Goal: Information Seeking & Learning: Check status

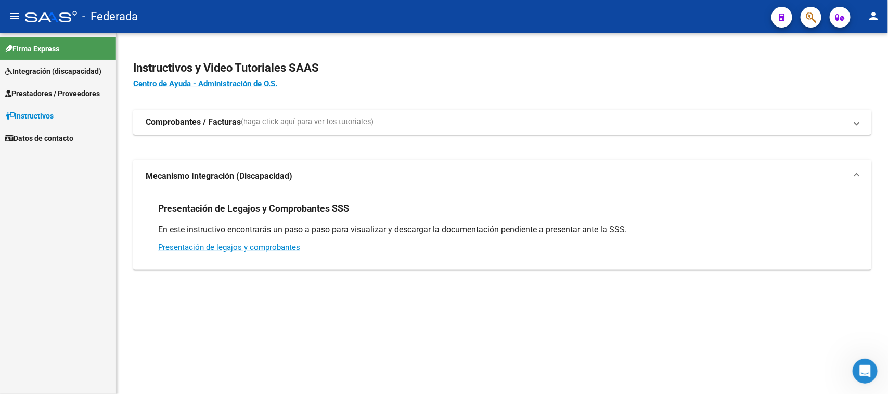
scroll to position [557, 0]
click at [860, 372] on icon "Abrir Intercom Messenger" at bounding box center [863, 370] width 17 height 17
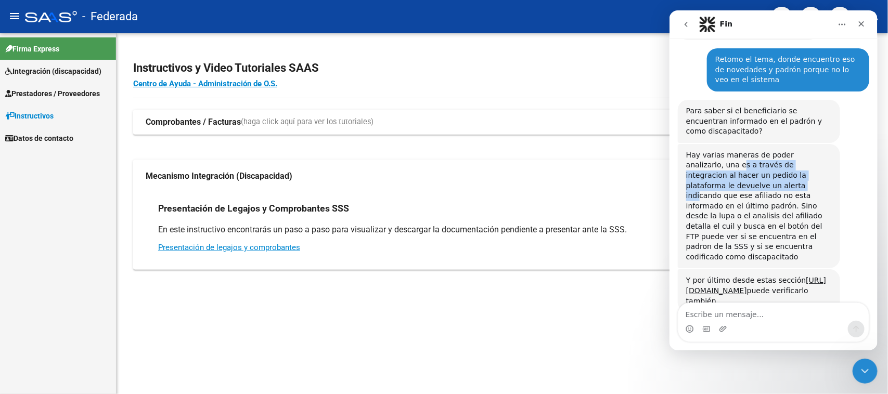
drag, startPoint x: 688, startPoint y: 140, endPoint x: 812, endPoint y: 159, distance: 125.8
click at [812, 159] on div "Hay varias maneras de poder analizarlo, una es a través de integracion al hacer…" at bounding box center [759, 206] width 146 height 112
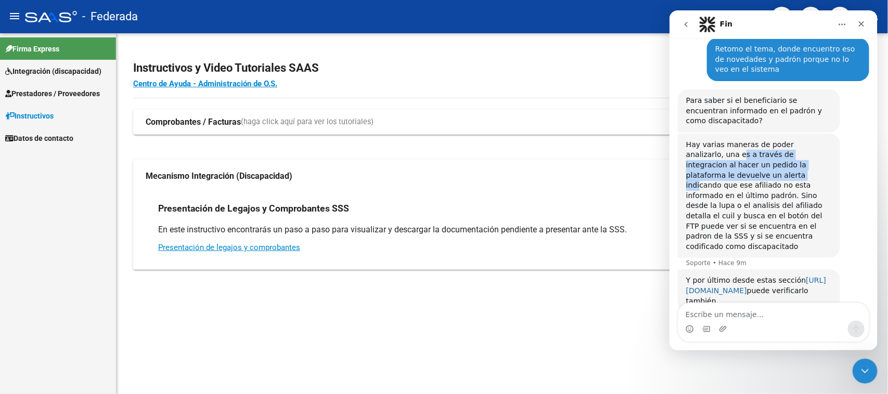
click at [735, 276] on link "https://federada.saas.com.ar/file-browser/SSS/padron-completo-detalles" at bounding box center [756, 285] width 140 height 19
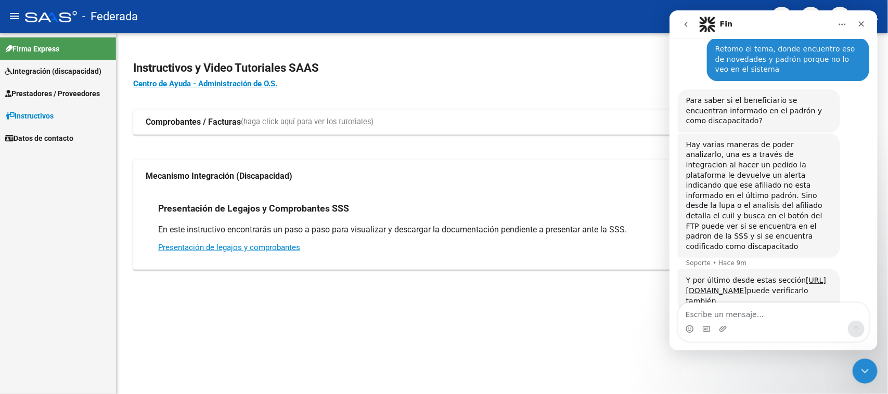
click at [746, 161] on div "Hay varias maneras de poder analizarlo, una es a través de integracion al hacer…" at bounding box center [759, 196] width 146 height 112
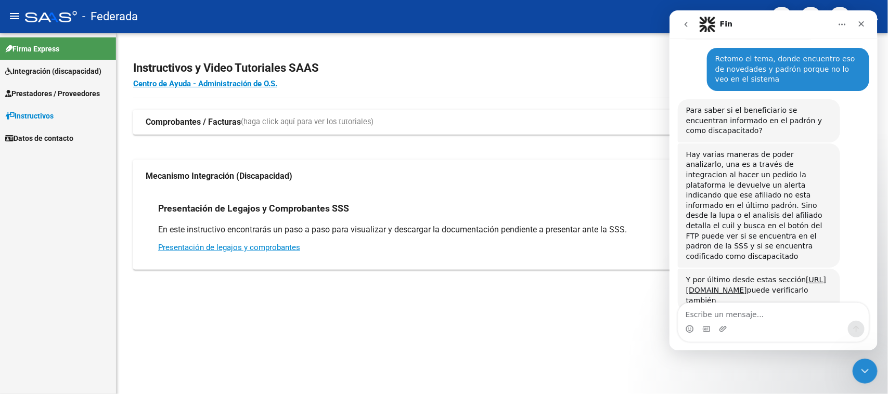
scroll to position [557, 0]
click at [66, 67] on span "Integración (discapacidad)" at bounding box center [53, 71] width 96 height 11
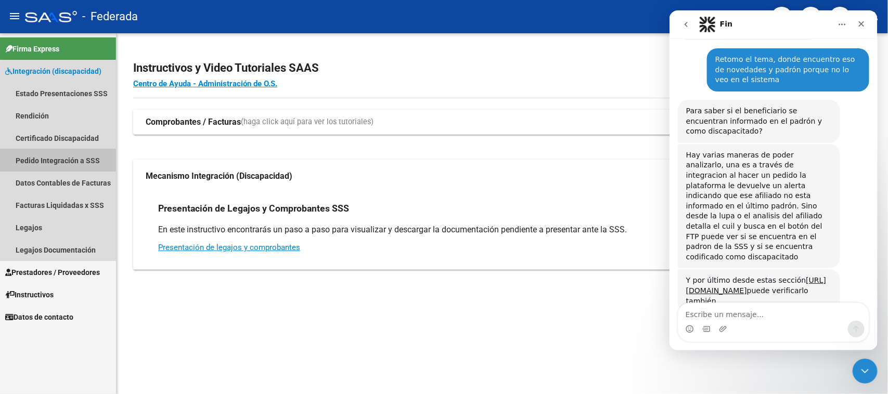
click at [68, 163] on link "Pedido Integración a SSS" at bounding box center [58, 160] width 116 height 22
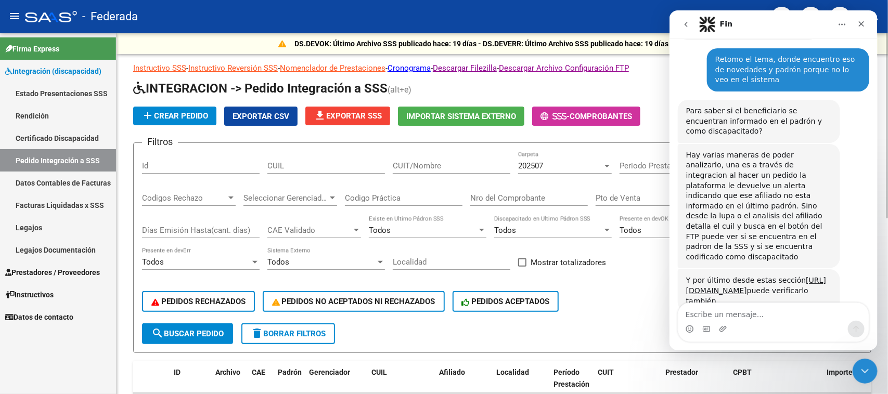
click at [341, 168] on input "CUIL" at bounding box center [326, 165] width 118 height 9
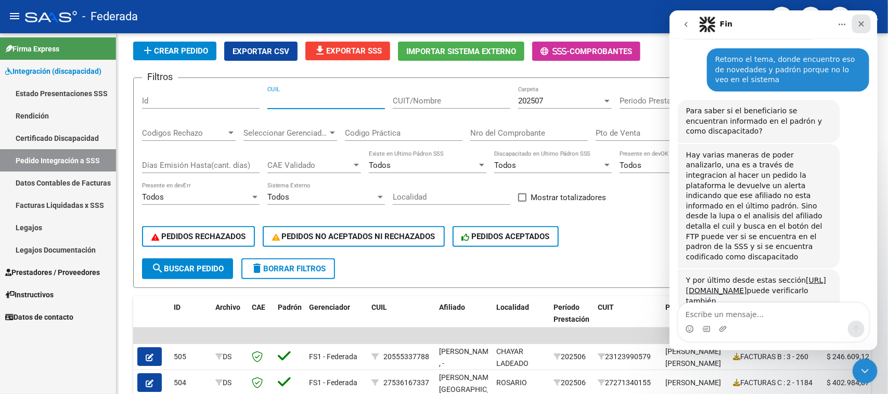
click at [857, 25] on icon "Cerrar" at bounding box center [861, 24] width 8 height 8
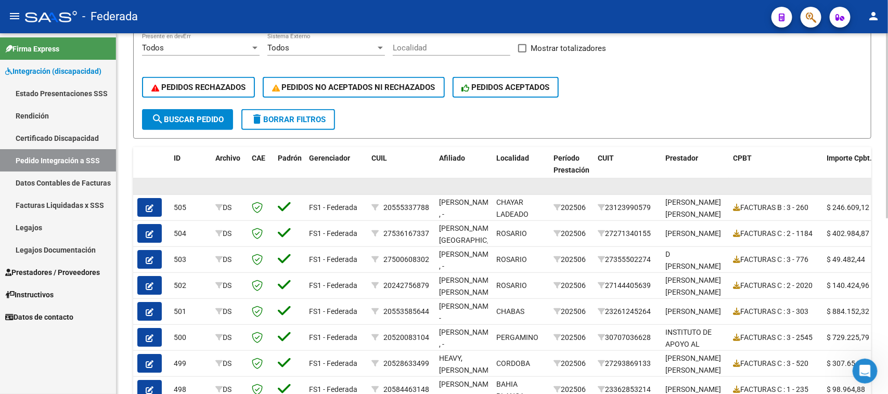
scroll to position [19, 0]
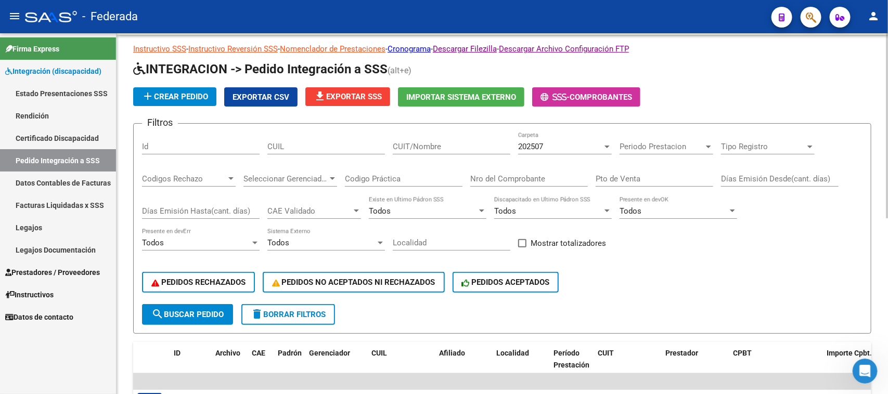
click at [640, 138] on div "Periodo Prestacion Periodo Prestacion" at bounding box center [667, 143] width 94 height 22
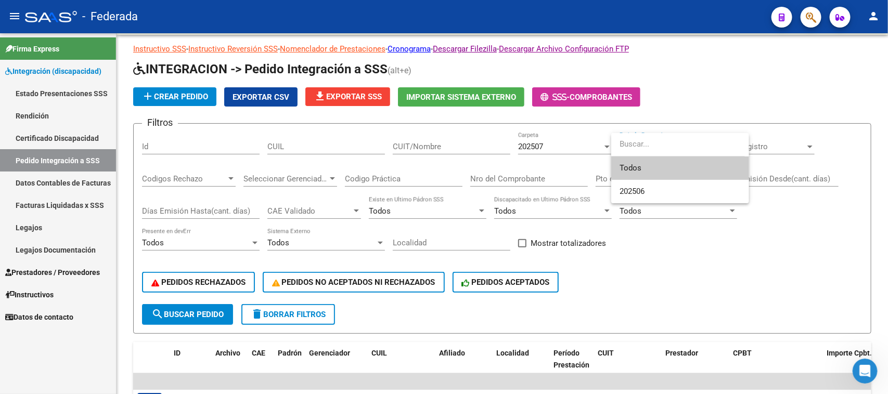
click at [646, 275] on div at bounding box center [444, 197] width 888 height 394
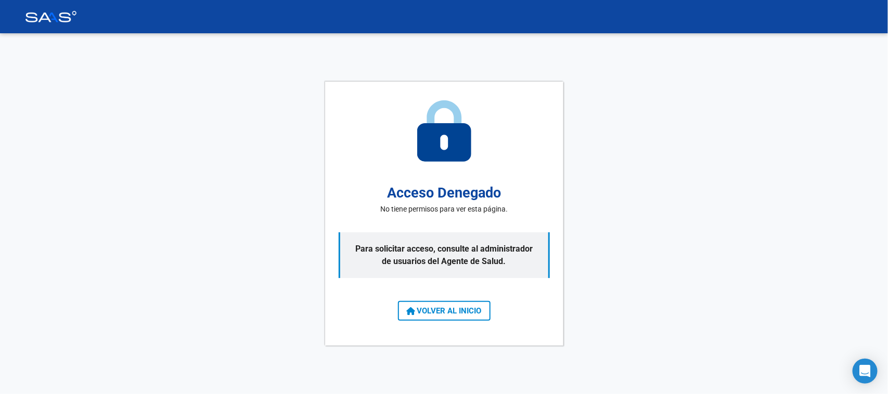
click at [472, 316] on button "VOLVER AL INICIO" at bounding box center [444, 311] width 93 height 20
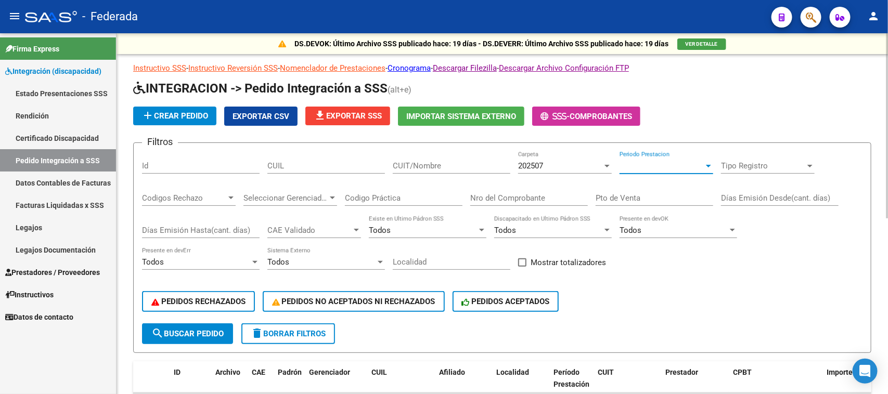
click at [654, 165] on span "Periodo Prestacion" at bounding box center [662, 165] width 84 height 9
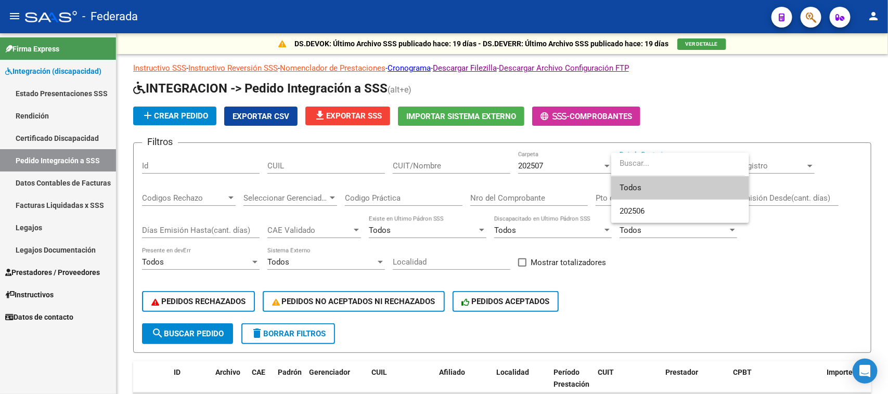
click at [643, 271] on div at bounding box center [444, 197] width 888 height 394
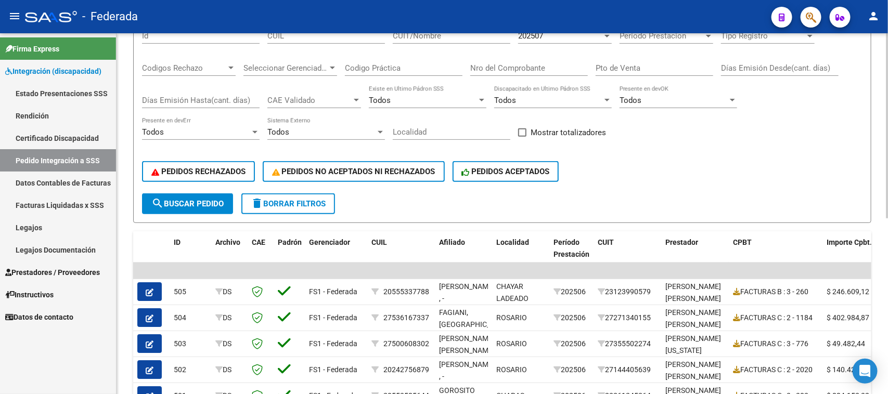
scroll to position [65, 0]
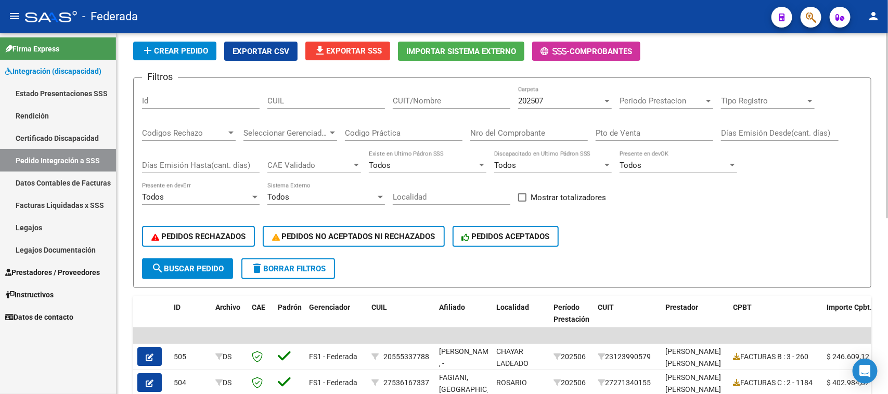
click at [665, 102] on span "Periodo Prestacion" at bounding box center [662, 100] width 84 height 9
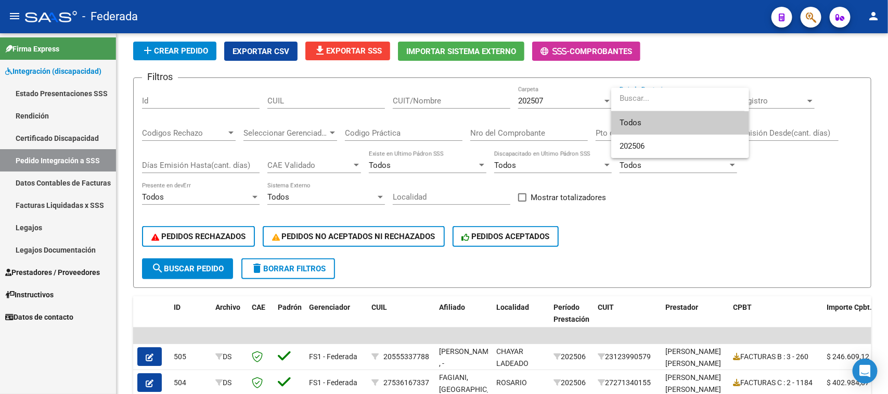
click at [613, 263] on div at bounding box center [444, 197] width 888 height 394
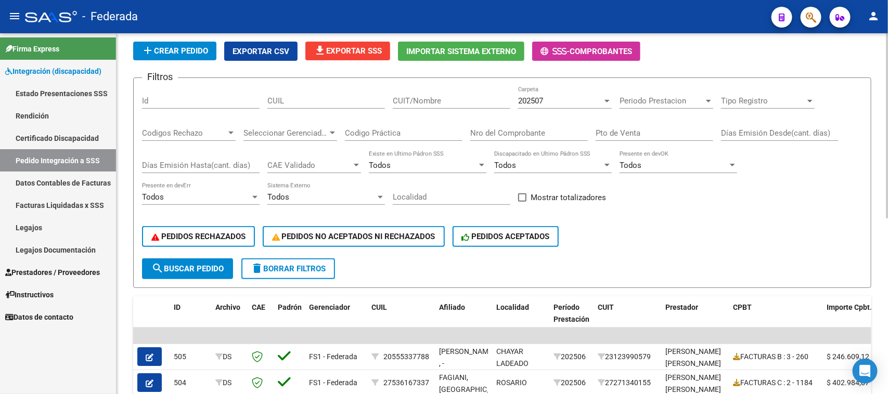
click at [567, 107] on div "202507 Carpeta" at bounding box center [565, 97] width 94 height 22
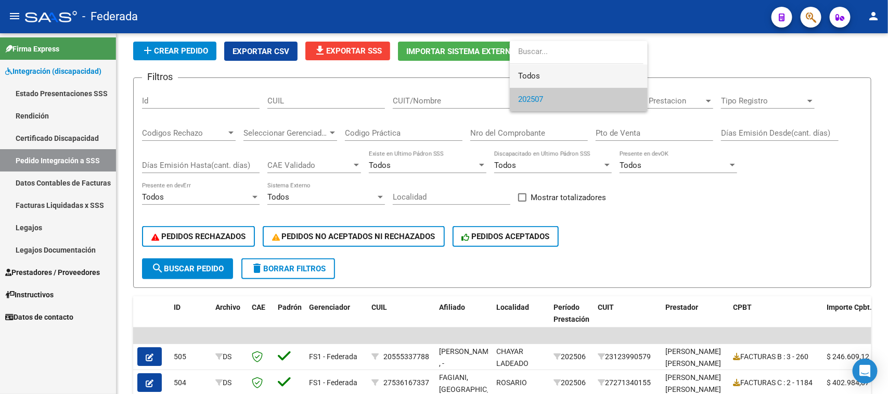
click at [546, 74] on span "Todos" at bounding box center [578, 76] width 121 height 23
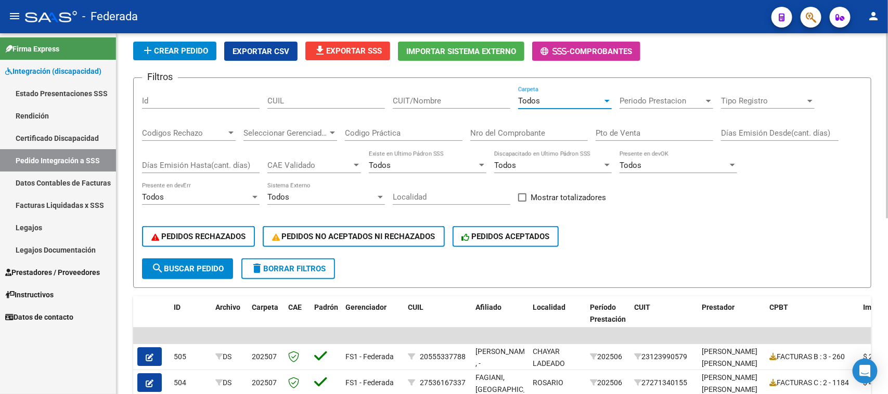
click at [660, 99] on span "Periodo Prestacion" at bounding box center [662, 100] width 84 height 9
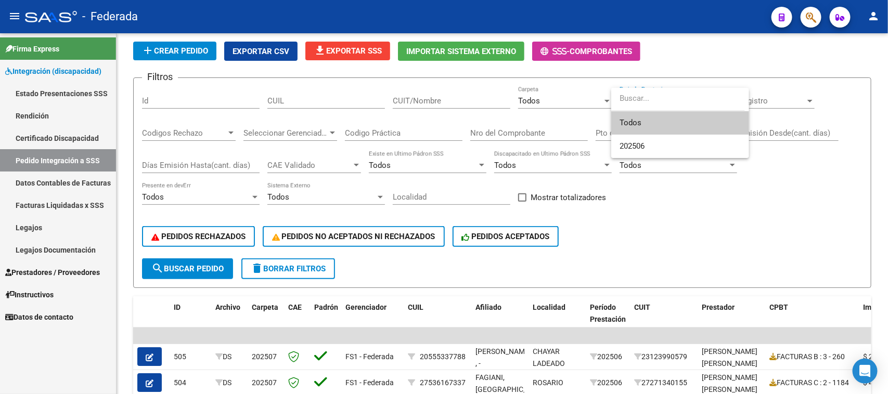
click at [661, 198] on div at bounding box center [444, 197] width 888 height 394
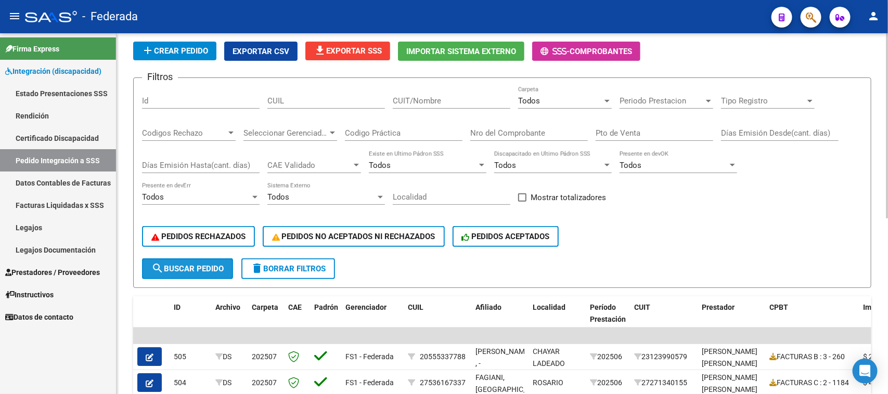
click at [207, 264] on span "search Buscar Pedido" at bounding box center [187, 268] width 72 height 9
click at [653, 105] on div "Periodo Prestacion Periodo Prestacion" at bounding box center [667, 97] width 94 height 22
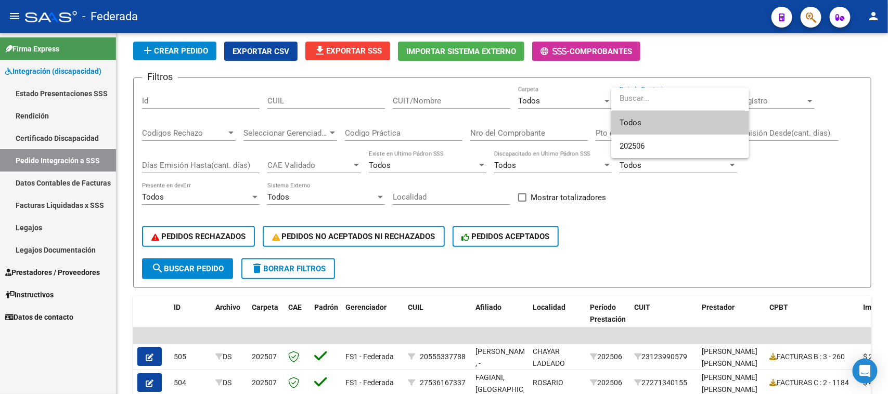
click at [670, 268] on div at bounding box center [444, 197] width 888 height 394
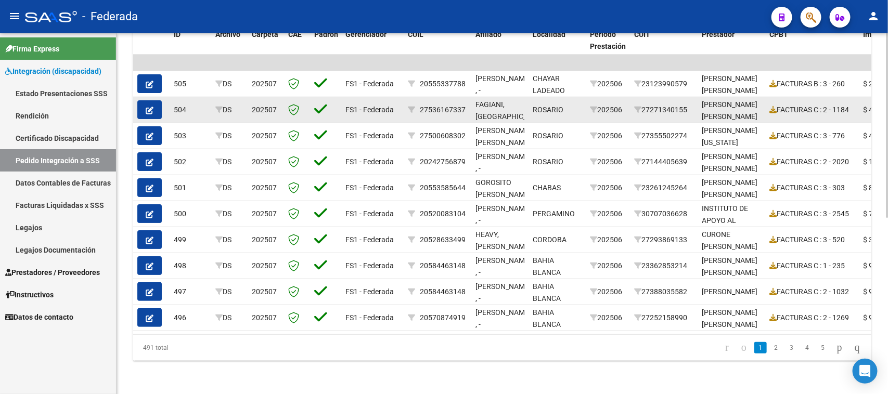
scroll to position [344, 0]
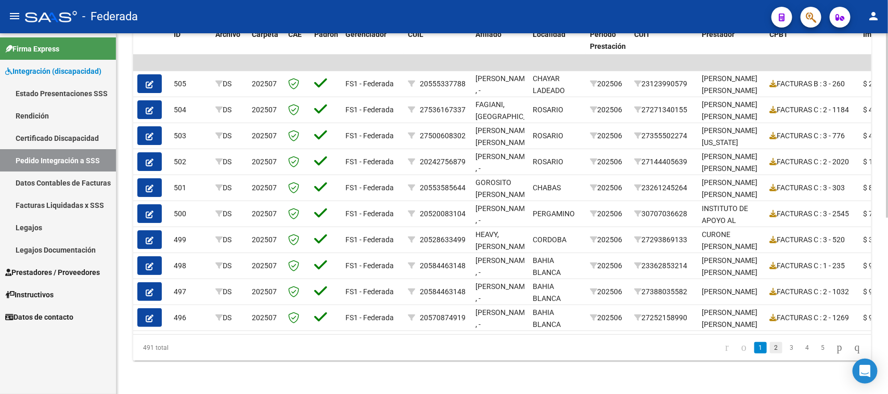
click at [770, 353] on link "2" at bounding box center [776, 347] width 12 height 11
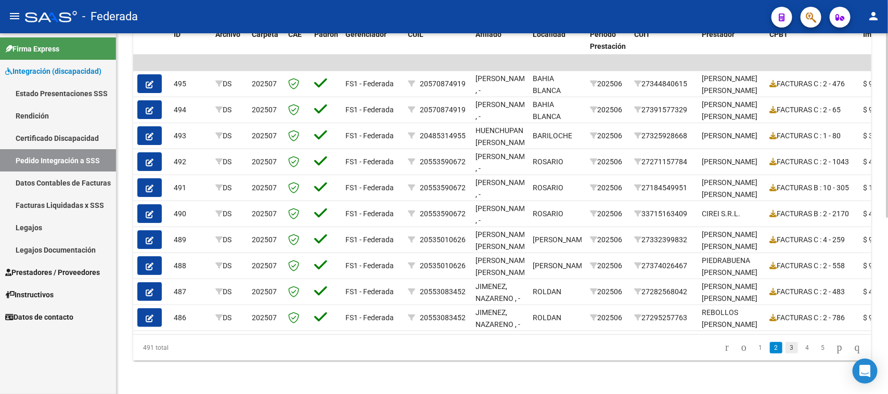
click at [786, 350] on link "3" at bounding box center [792, 347] width 12 height 11
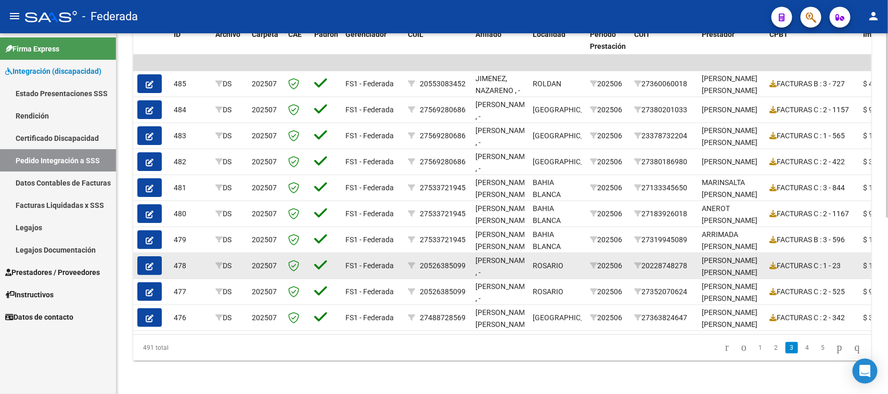
scroll to position [214, 0]
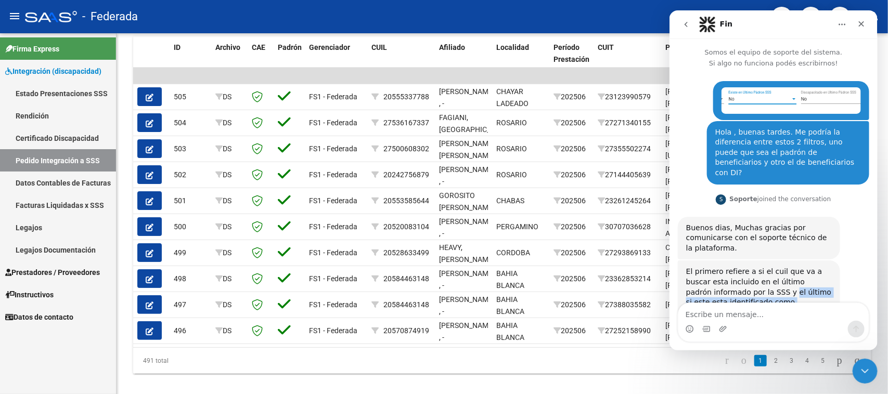
scroll to position [584, 0]
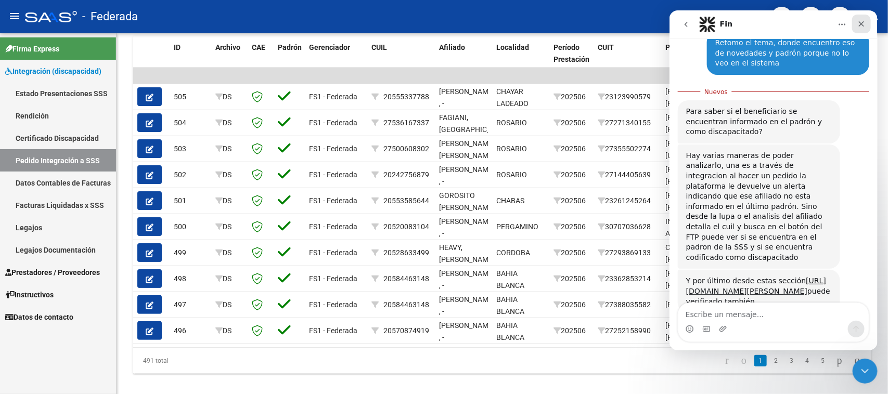
click at [859, 25] on icon "Cerrar" at bounding box center [861, 24] width 6 height 6
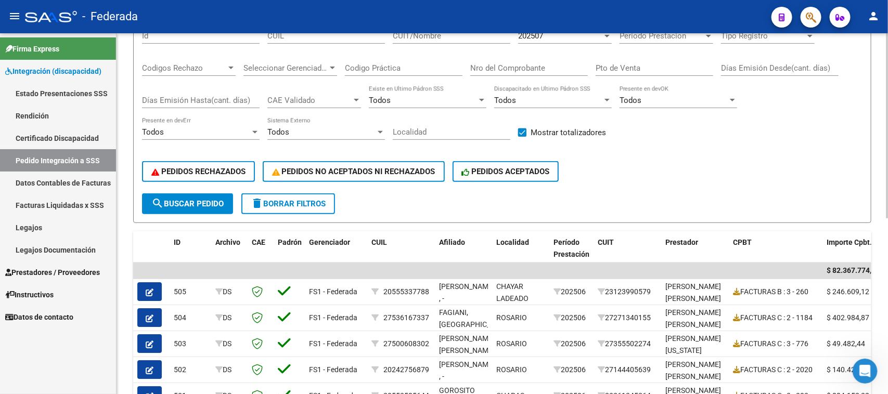
scroll to position [195, 0]
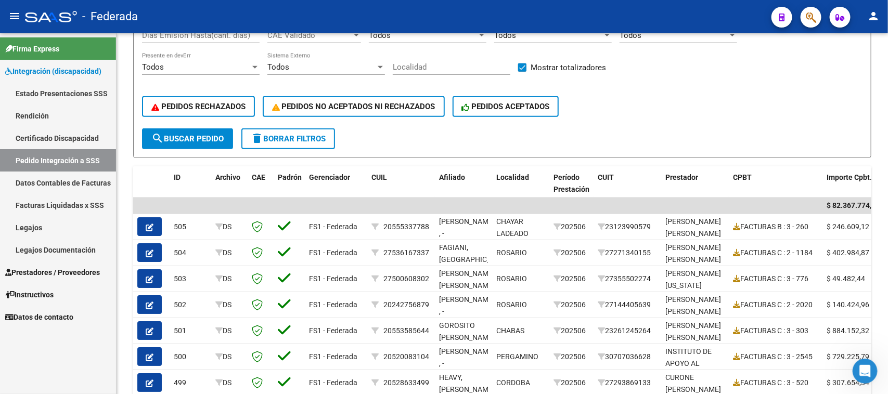
click at [36, 267] on span "Prestadores / Proveedores" at bounding box center [52, 272] width 95 height 11
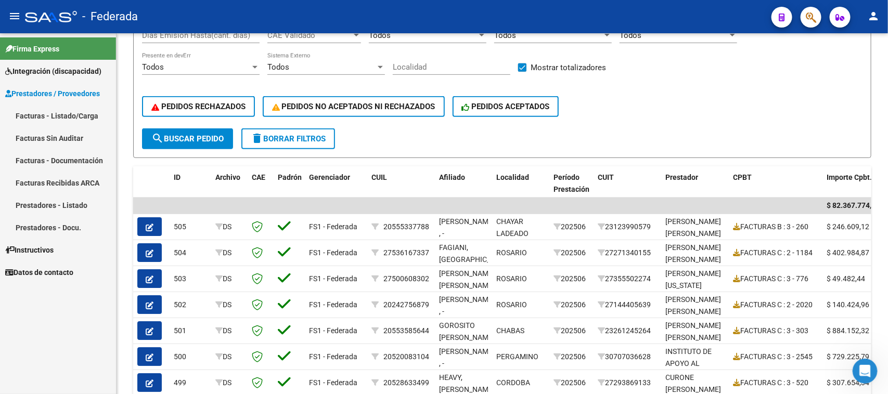
click at [64, 119] on link "Facturas - Listado/Carga" at bounding box center [58, 116] width 116 height 22
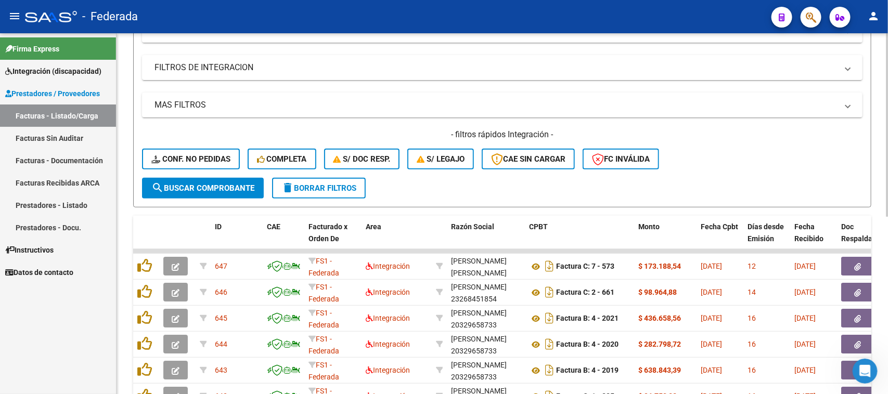
scroll to position [130, 0]
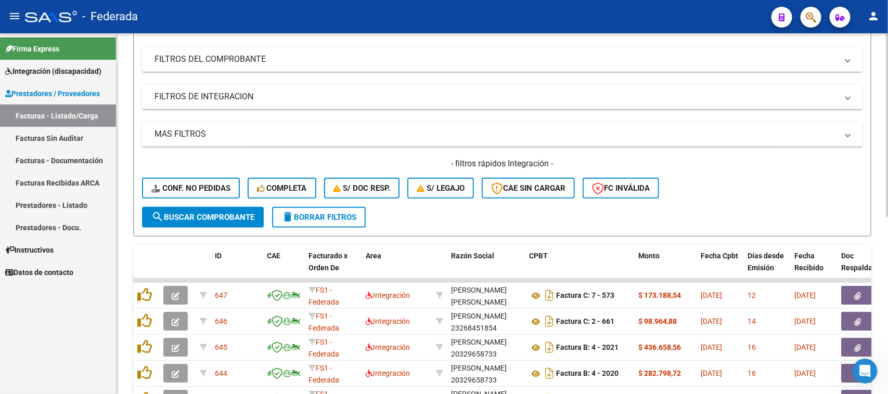
click at [255, 58] on mat-panel-title "FILTROS DEL COMPROBANTE" at bounding box center [496, 59] width 683 height 11
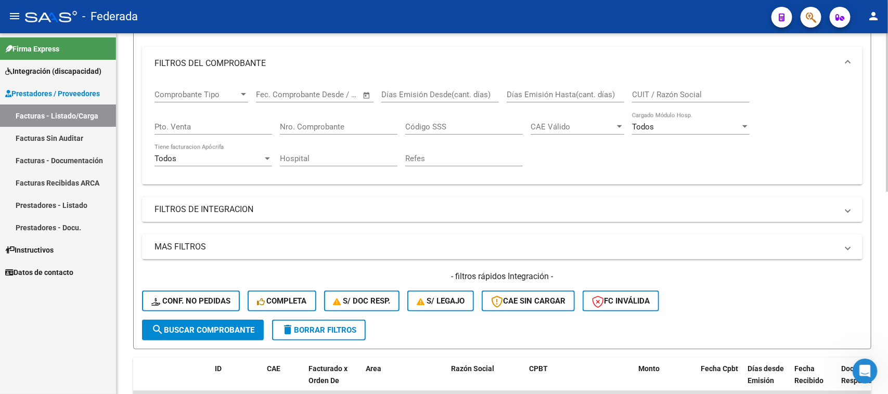
click at [265, 212] on mat-panel-title "FILTROS DE INTEGRACION" at bounding box center [496, 209] width 683 height 11
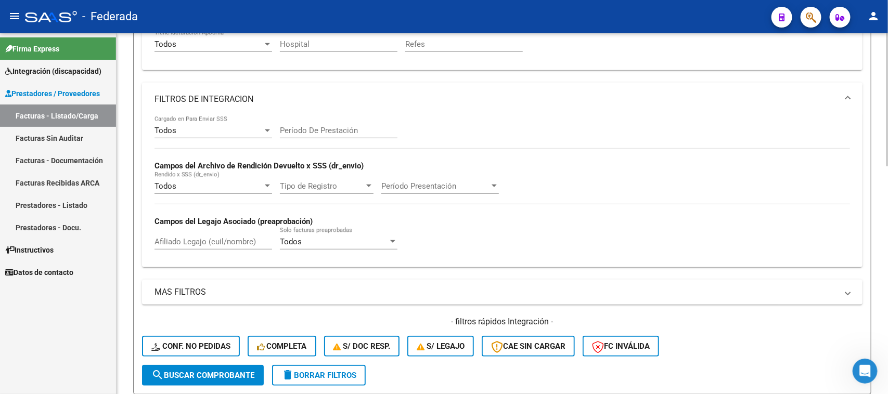
scroll to position [260, 0]
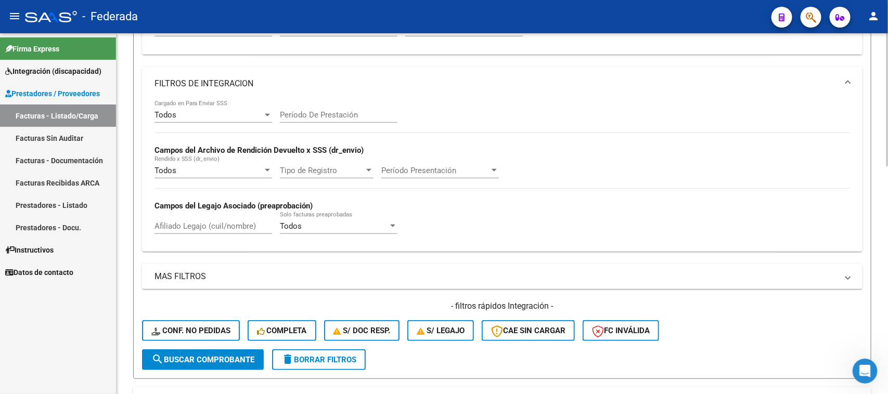
click at [327, 112] on input "Período De Prestación" at bounding box center [339, 114] width 118 height 9
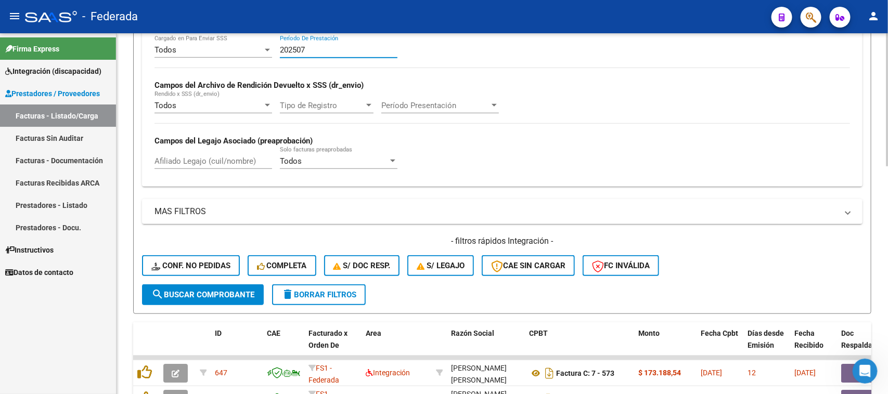
type input "202507"
click at [248, 290] on span "search Buscar Comprobante" at bounding box center [202, 294] width 103 height 9
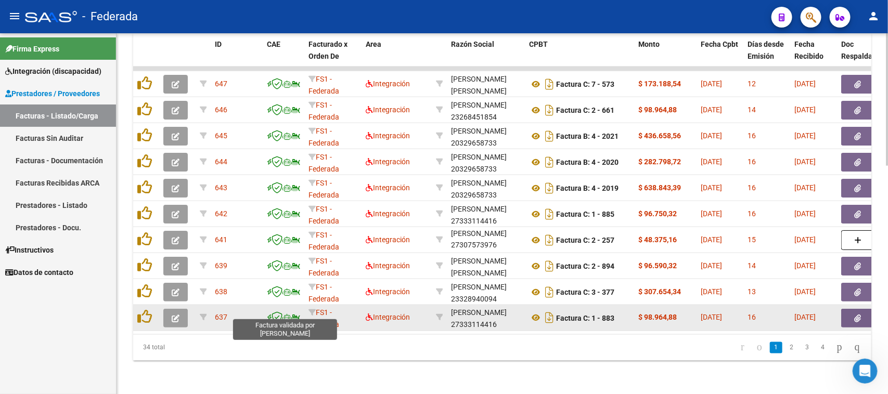
scroll to position [491, 0]
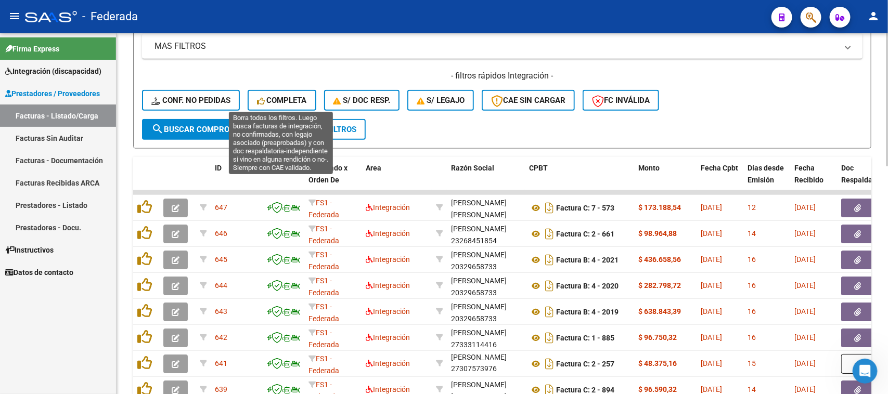
click at [301, 96] on span "Completa" at bounding box center [282, 100] width 50 height 9
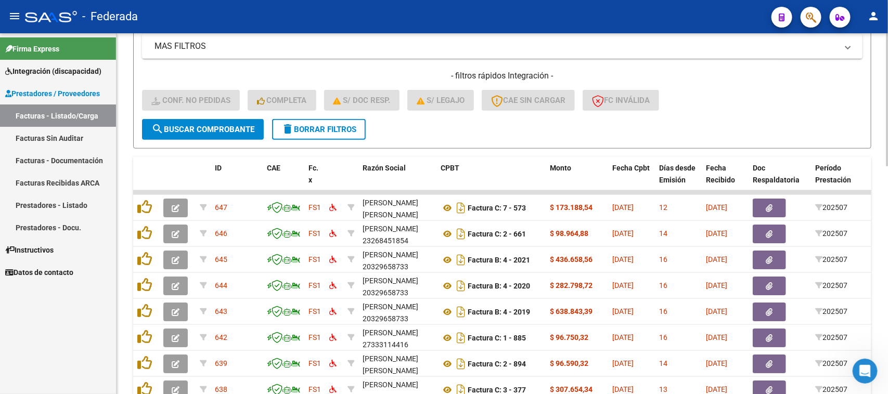
click at [342, 126] on span "delete Borrar Filtros" at bounding box center [318, 129] width 75 height 9
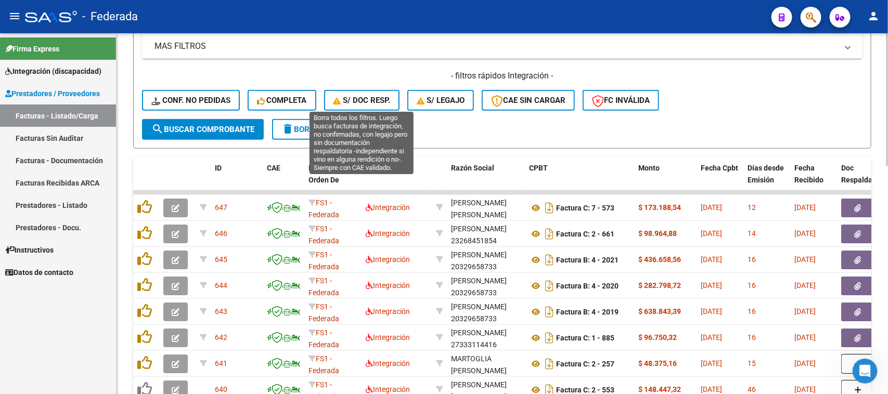
click at [378, 102] on button "S/ Doc Resp." at bounding box center [362, 100] width 76 height 21
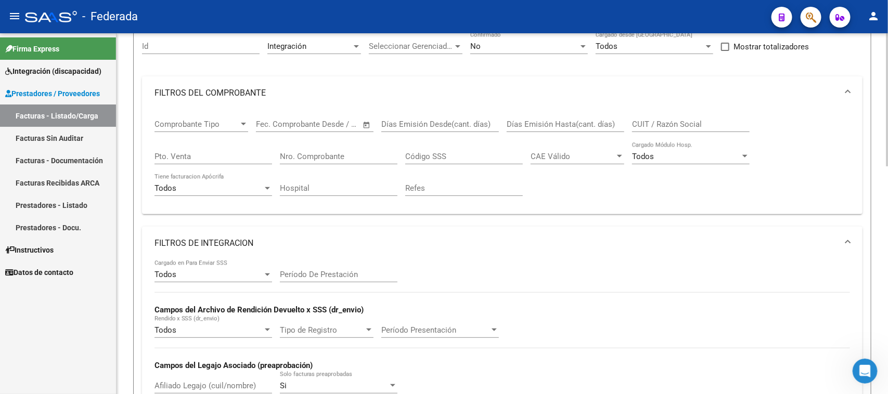
scroll to position [165, 0]
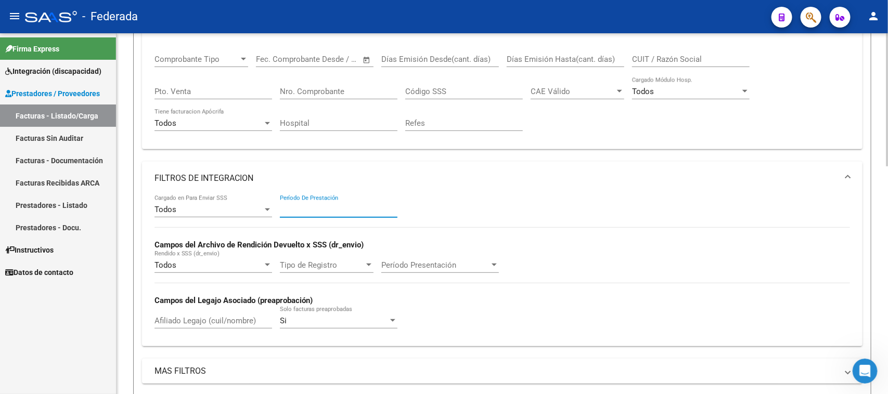
click at [336, 211] on input "Período De Prestación" at bounding box center [339, 209] width 118 height 9
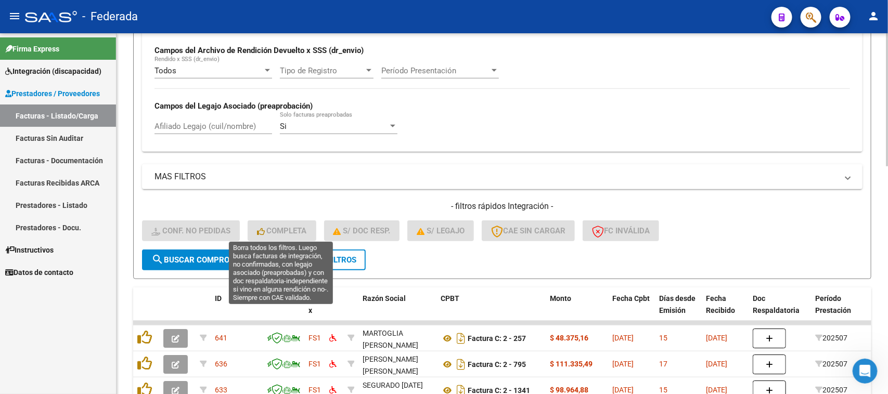
scroll to position [361, 0]
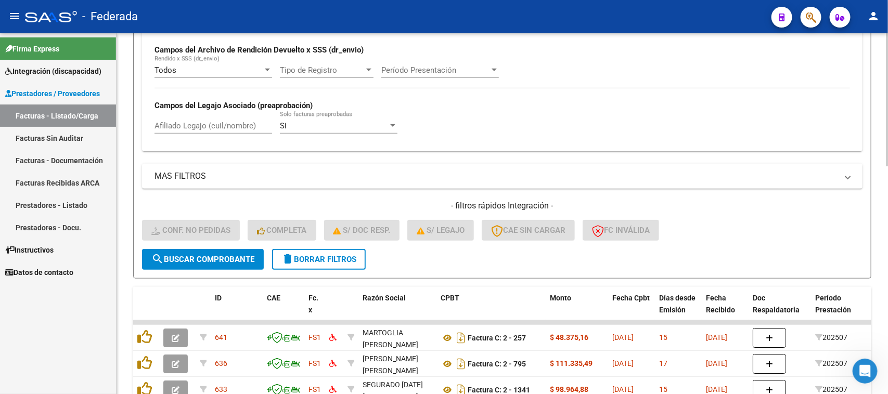
type input "202506"
click at [245, 255] on span "search Buscar Comprobante" at bounding box center [202, 259] width 103 height 9
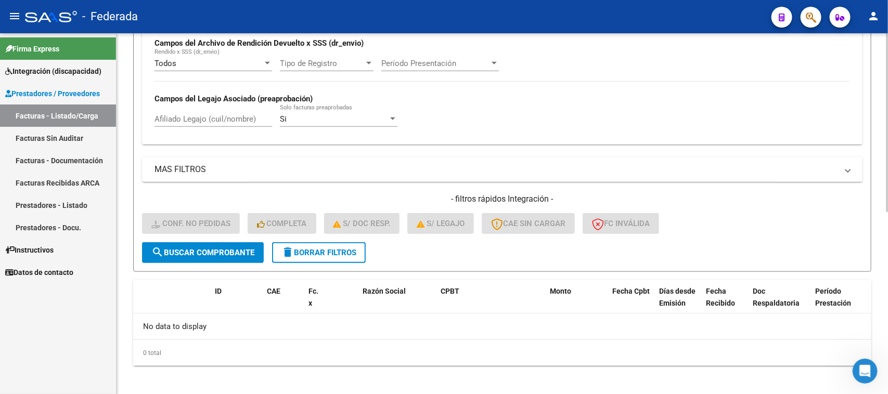
scroll to position [368, 0]
click at [333, 248] on span "delete Borrar Filtros" at bounding box center [318, 251] width 75 height 9
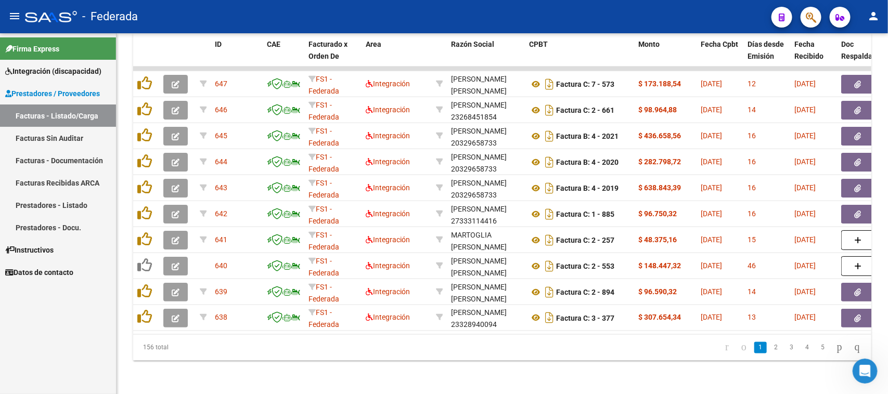
scroll to position [556, 0]
